Goal: Information Seeking & Learning: Learn about a topic

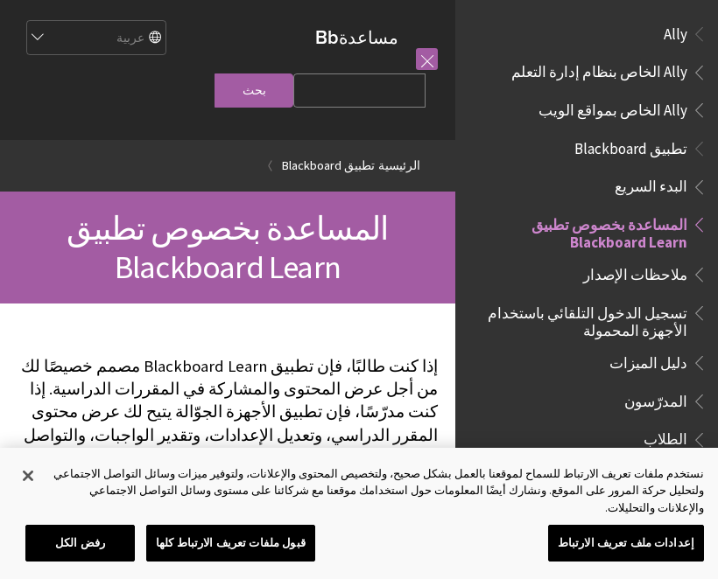
scroll to position [181, 0]
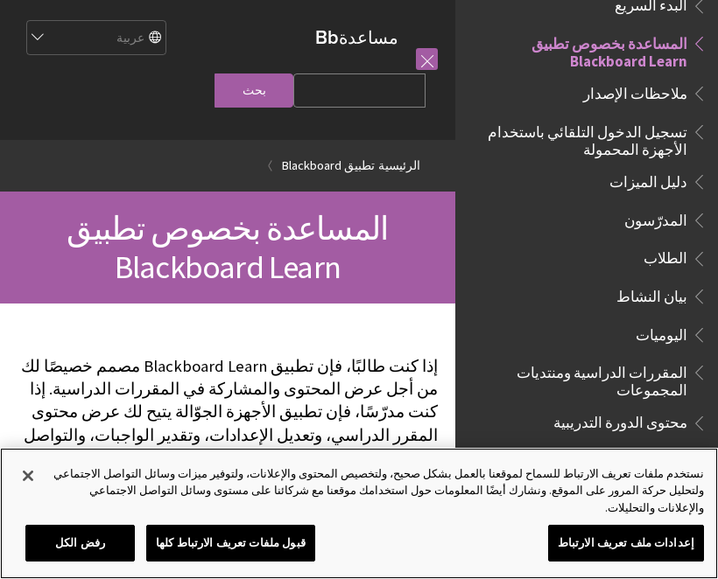
click at [38, 492] on button "إغلاق" at bounding box center [28, 476] width 39 height 39
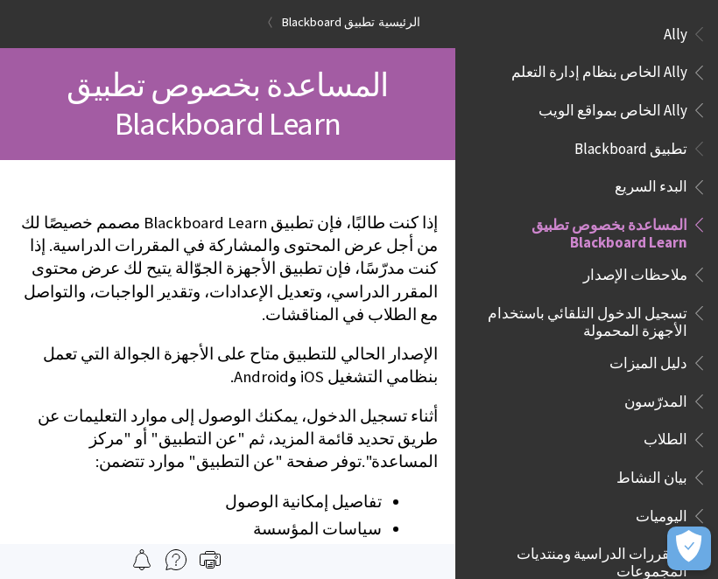
scroll to position [0, 0]
click at [677, 152] on span "تطبيق Blackboard" at bounding box center [630, 146] width 113 height 24
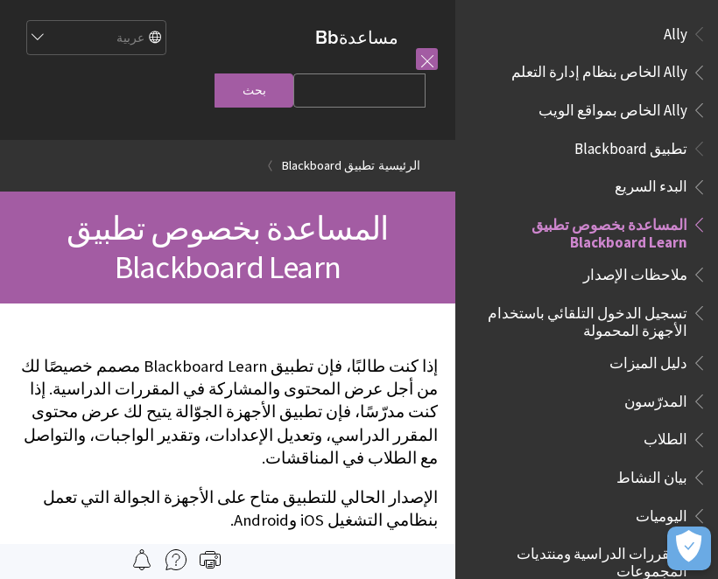
scroll to position [181, 0]
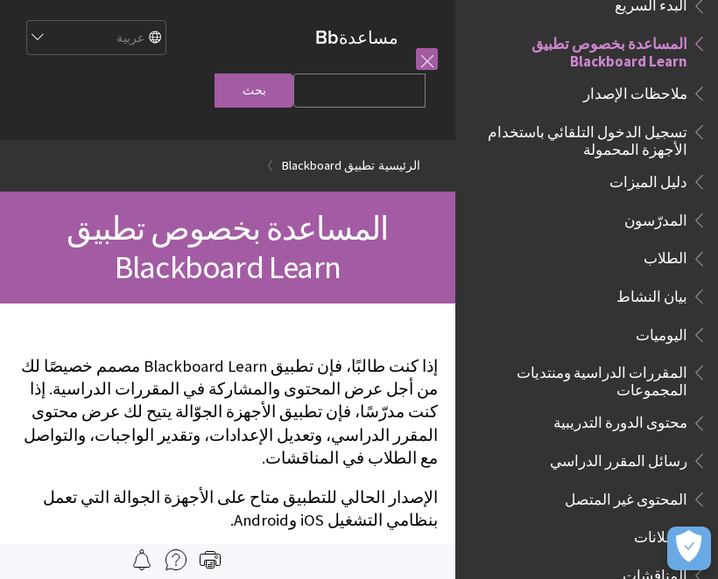
click at [701, 265] on span "Book outline for Blackboard App Help" at bounding box center [696, 255] width 18 height 22
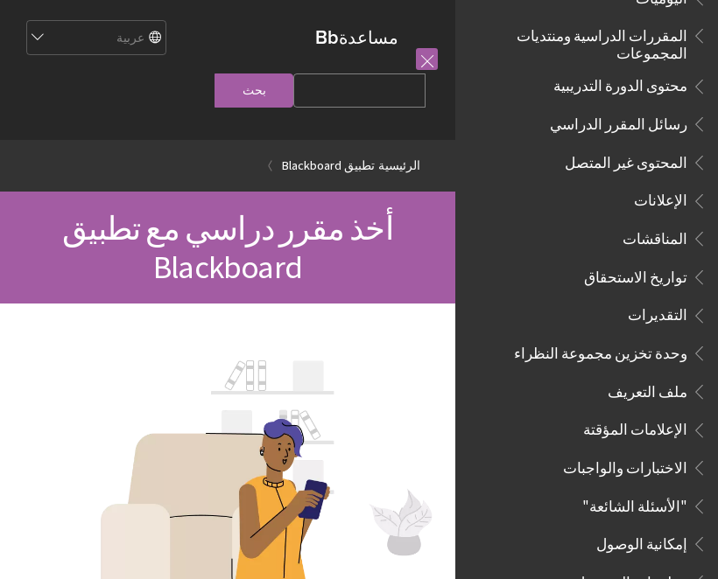
scroll to position [503, 0]
